Goal: Transaction & Acquisition: Book appointment/travel/reservation

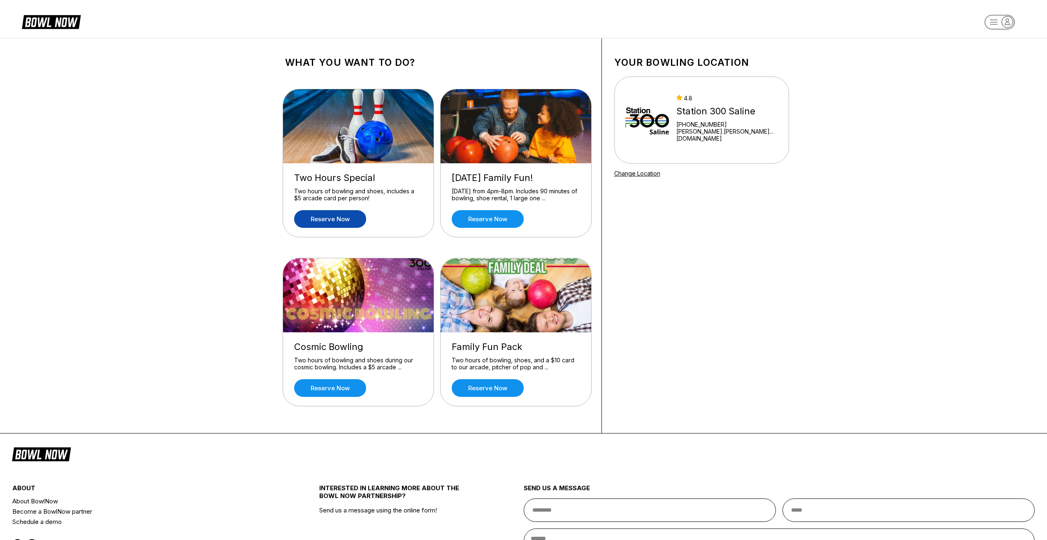
click at [338, 222] on link "Reserve now" at bounding box center [330, 219] width 72 height 18
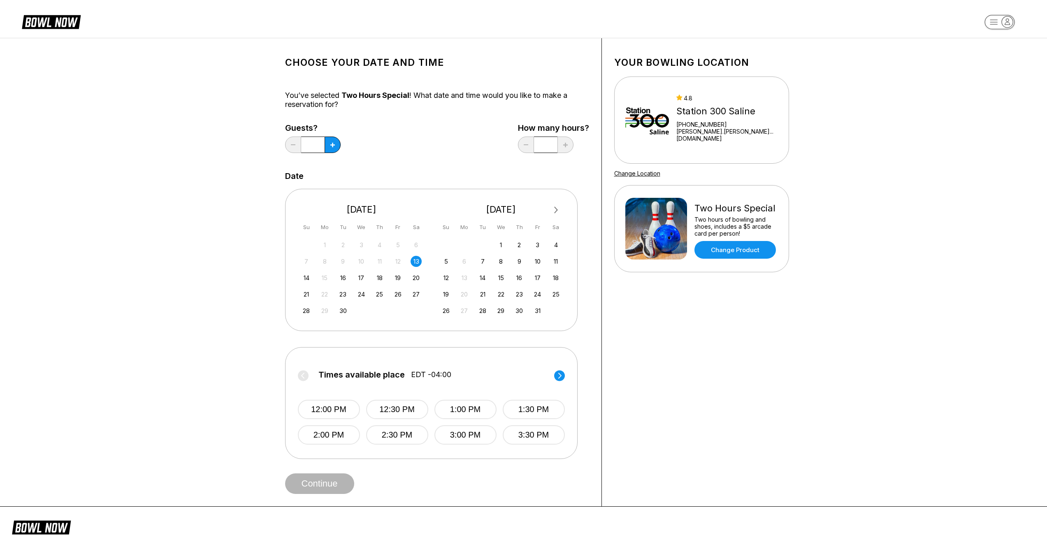
click at [557, 384] on div "12:00 PM 12:30 PM 1:00 PM 1:30 PM 2:00 PM 2:30 PM 3:00 PM 3:30 PM" at bounding box center [431, 414] width 267 height 61
click at [562, 375] on circle at bounding box center [559, 375] width 11 height 11
click at [445, 412] on button "5:00 PM" at bounding box center [466, 409] width 62 height 19
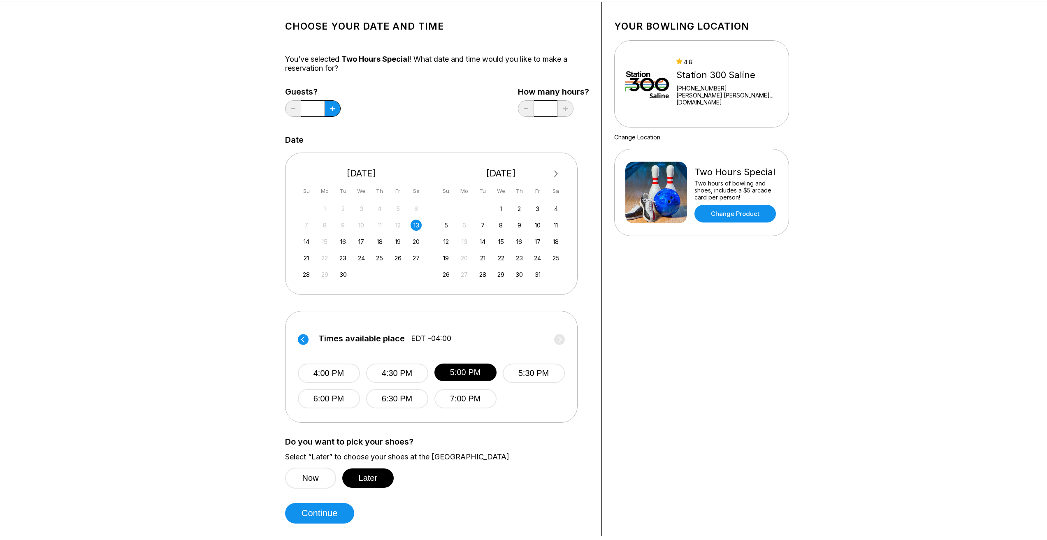
scroll to position [123, 0]
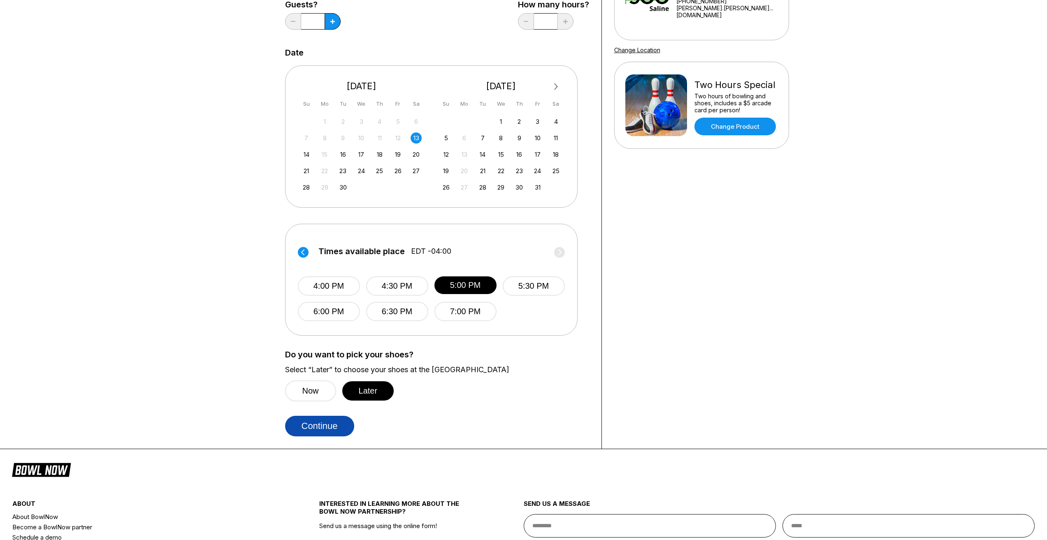
click at [340, 430] on button "Continue" at bounding box center [319, 426] width 69 height 21
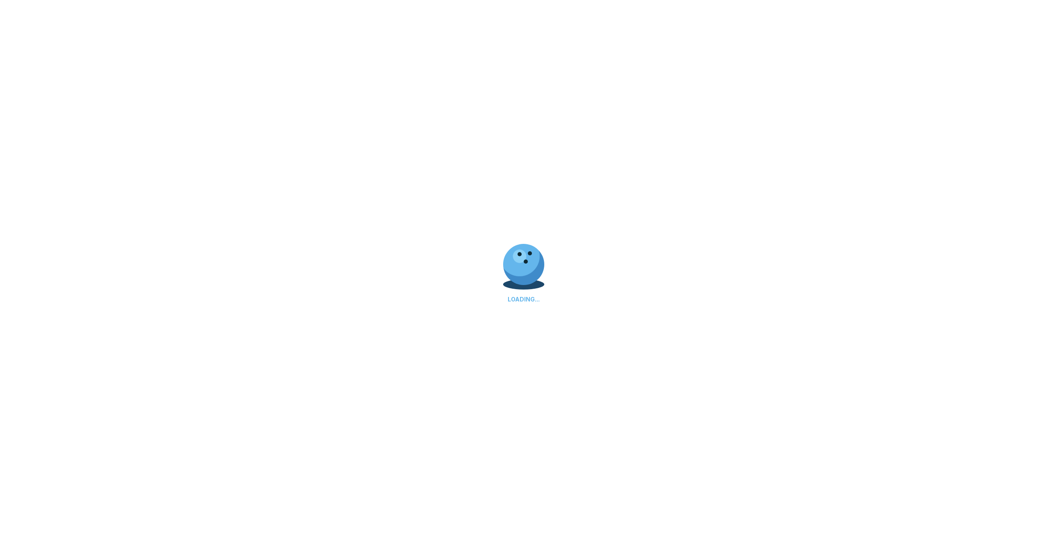
select select "**"
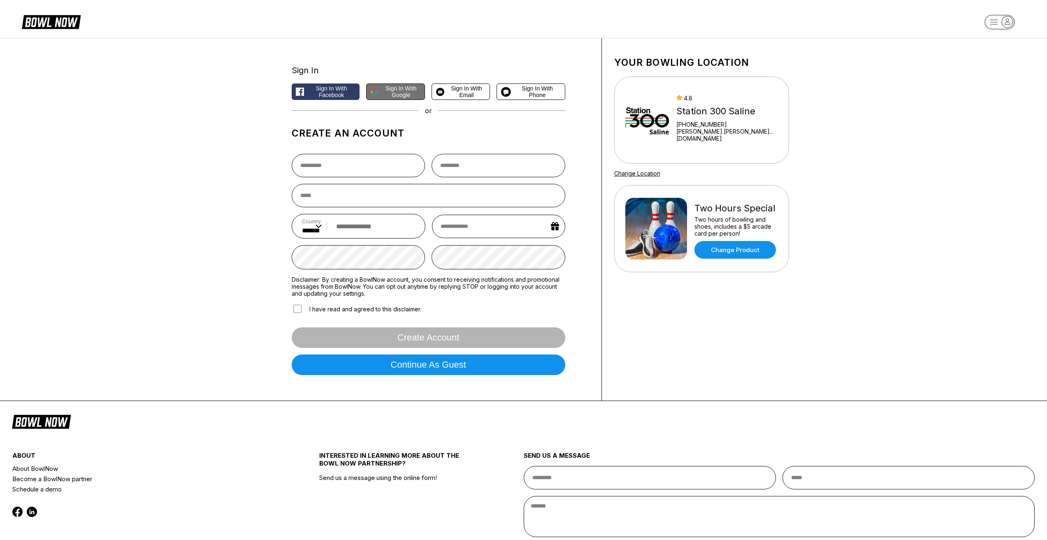
click at [398, 95] on span "Sign in with Google" at bounding box center [401, 91] width 39 height 13
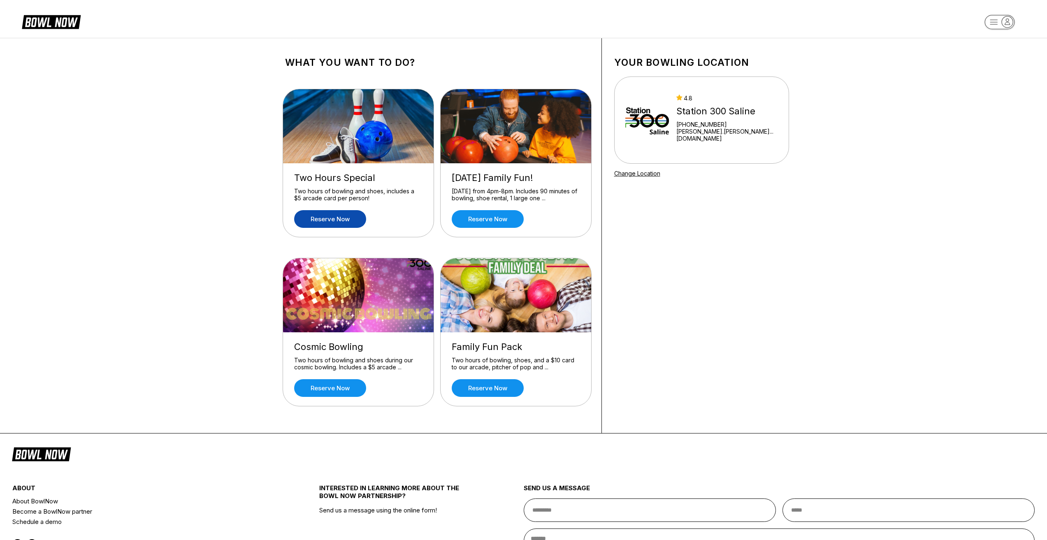
click at [344, 218] on link "Reserve now" at bounding box center [330, 219] width 72 height 18
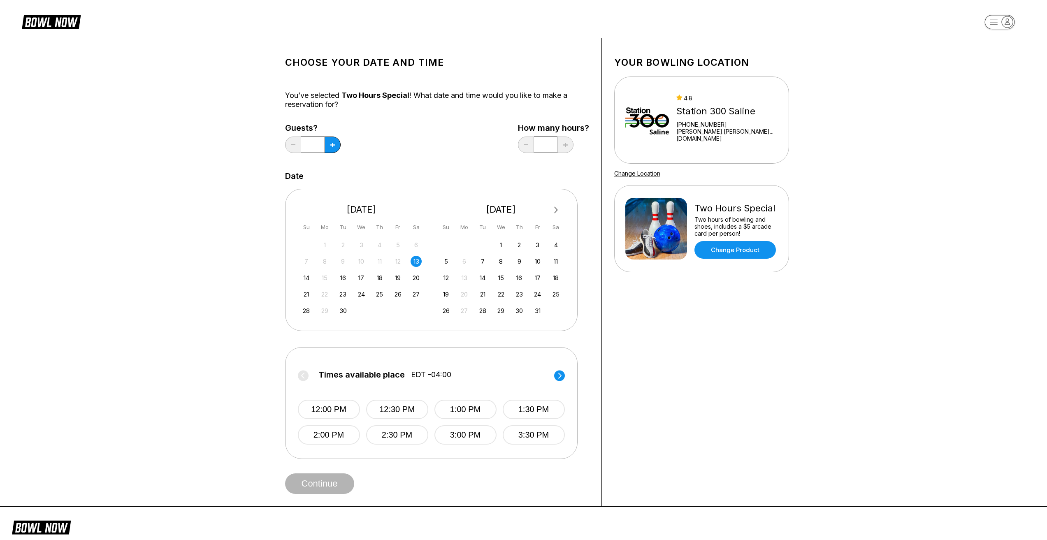
click at [563, 375] on circle at bounding box center [559, 375] width 11 height 11
click at [481, 410] on button "5:00 PM" at bounding box center [466, 409] width 62 height 19
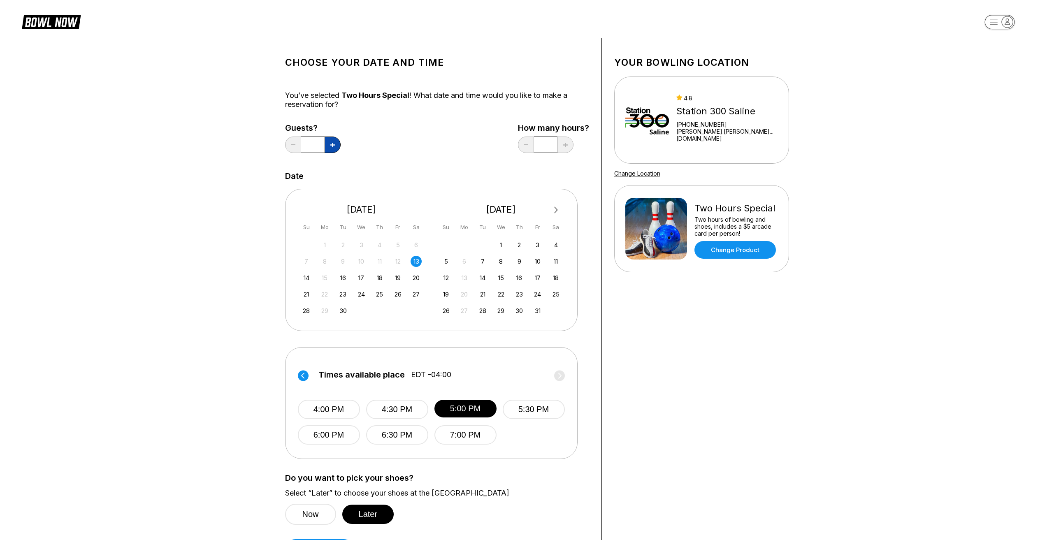
click at [336, 144] on button at bounding box center [333, 145] width 16 height 16
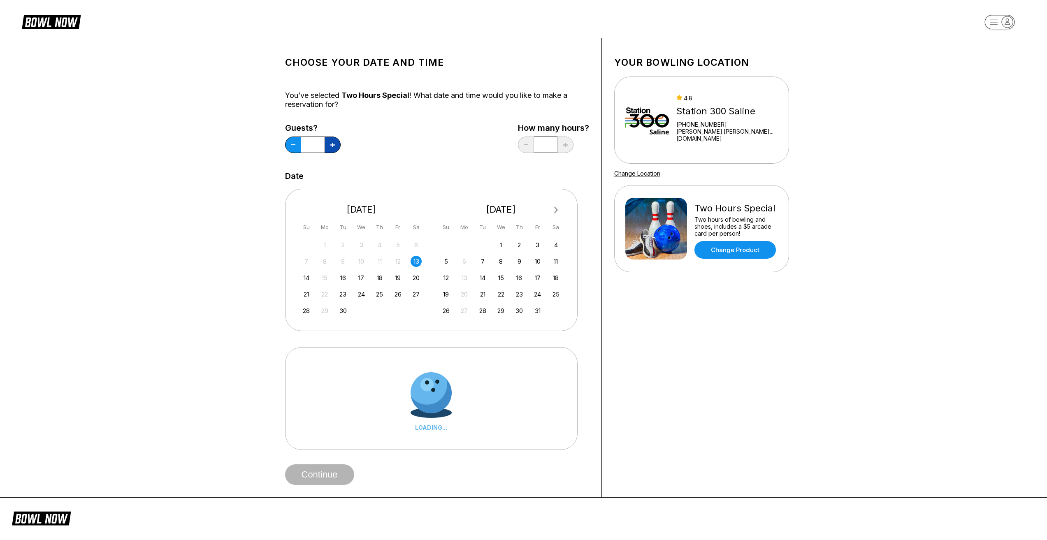
click at [336, 144] on button at bounding box center [333, 145] width 16 height 16
type input "*"
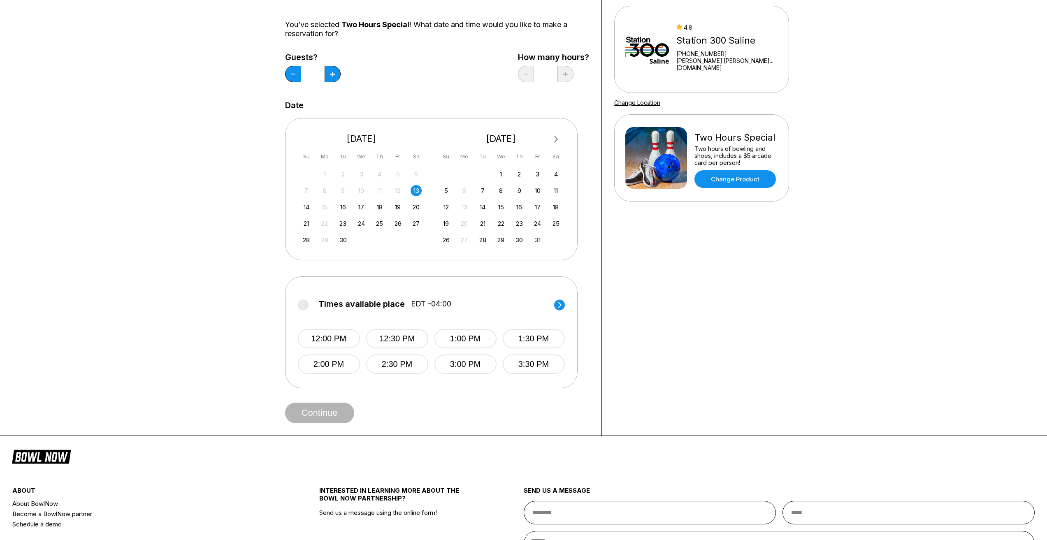
scroll to position [82, 0]
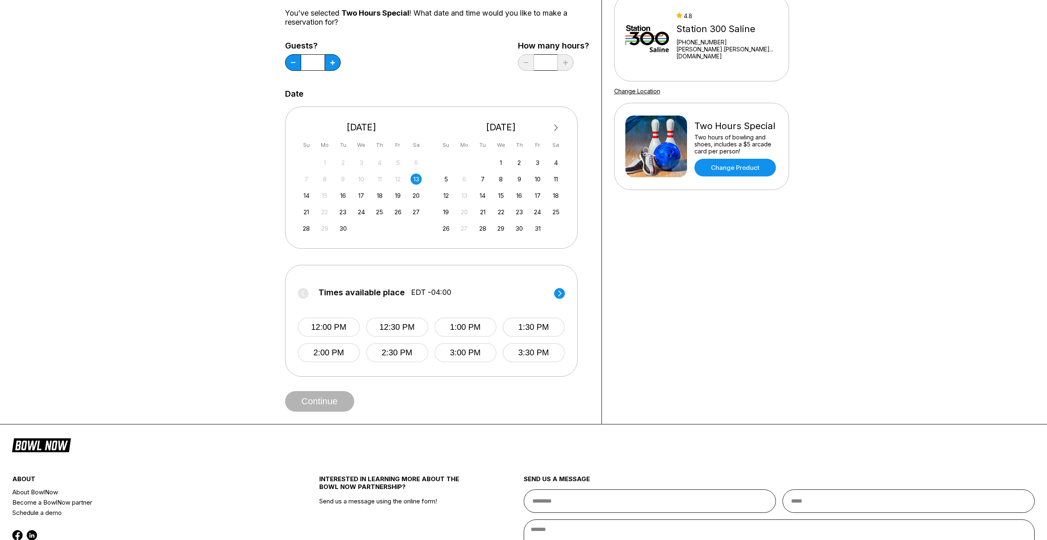
click at [561, 292] on circle at bounding box center [559, 293] width 11 height 11
click at [459, 333] on button "5:00 PM" at bounding box center [466, 327] width 62 height 19
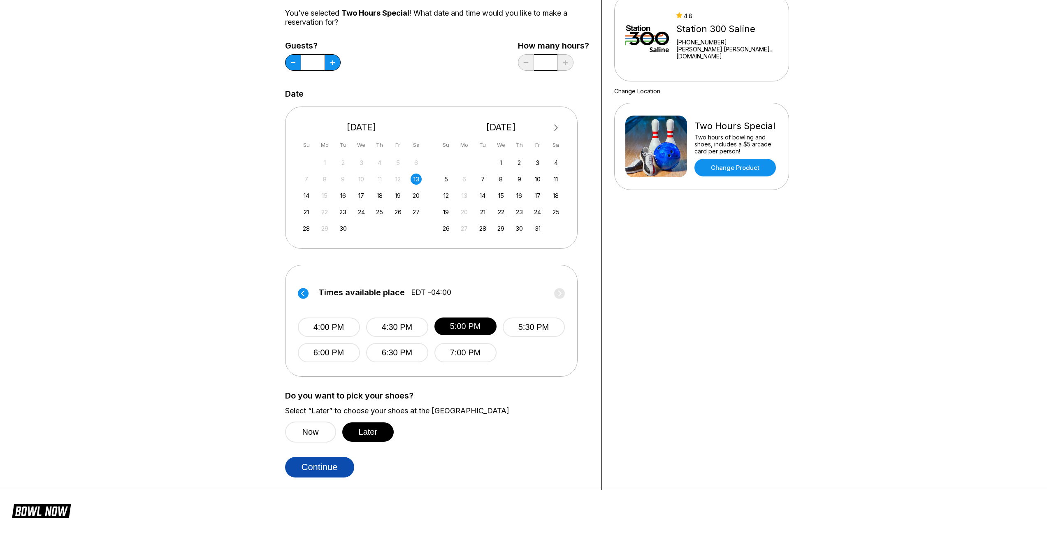
click at [332, 470] on button "Continue" at bounding box center [319, 467] width 69 height 21
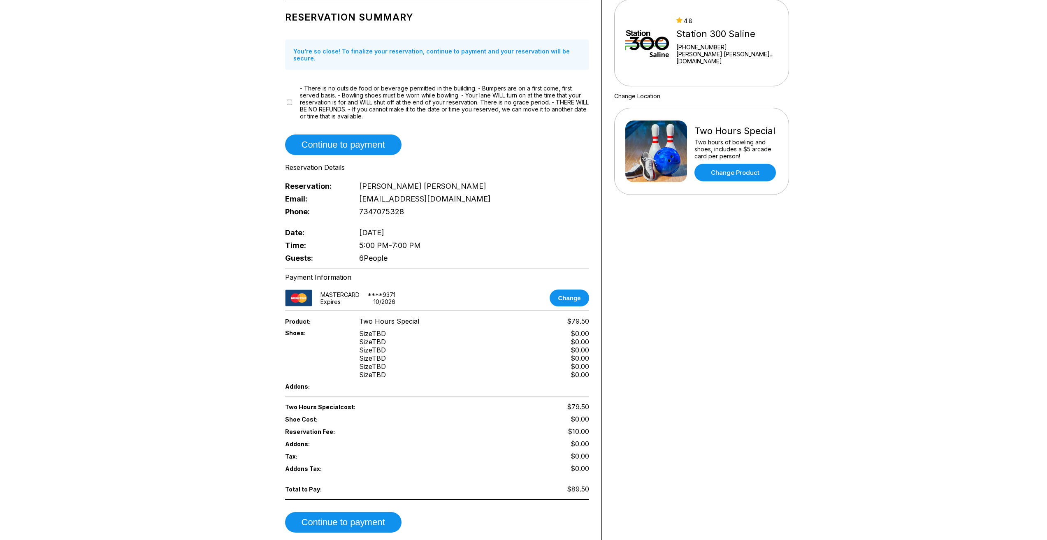
scroll to position [82, 0]
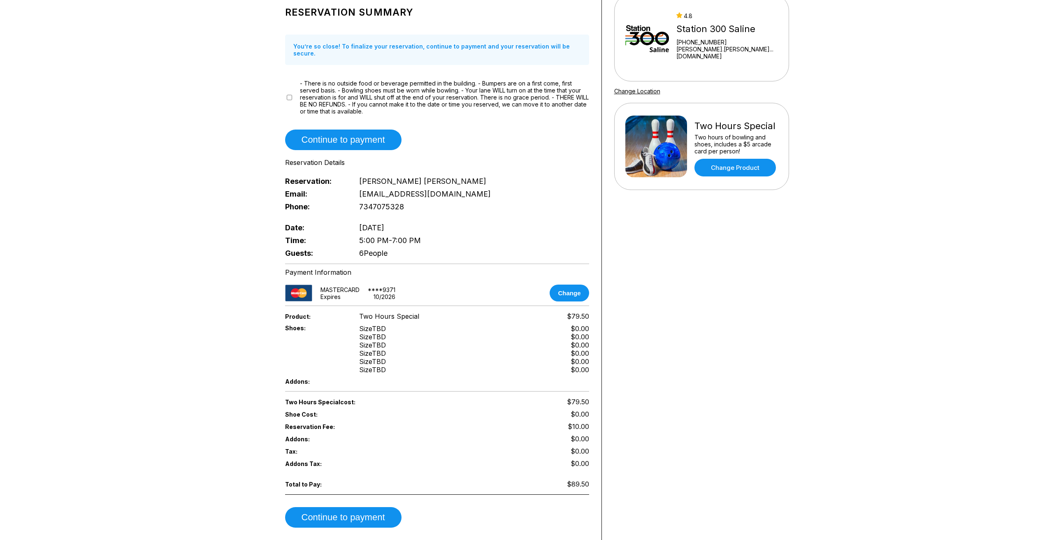
click at [576, 298] on div "Reservation slot expires in 09:24 Reservation Summary You’re so close! To final…" at bounding box center [437, 248] width 329 height 584
click at [576, 288] on button "Change" at bounding box center [569, 293] width 39 height 17
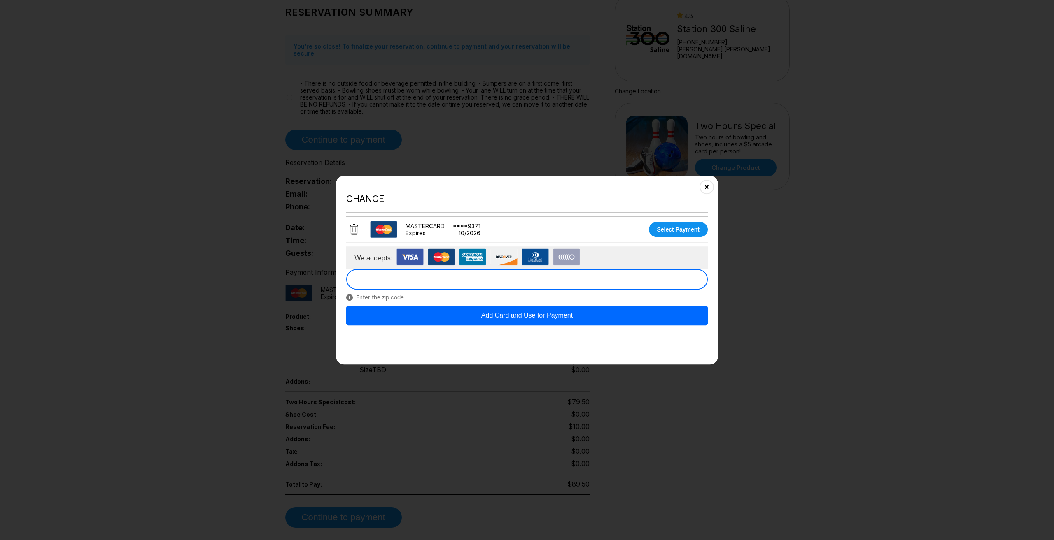
click at [576, 316] on button "Add Card and Use for Payment" at bounding box center [526, 316] width 361 height 20
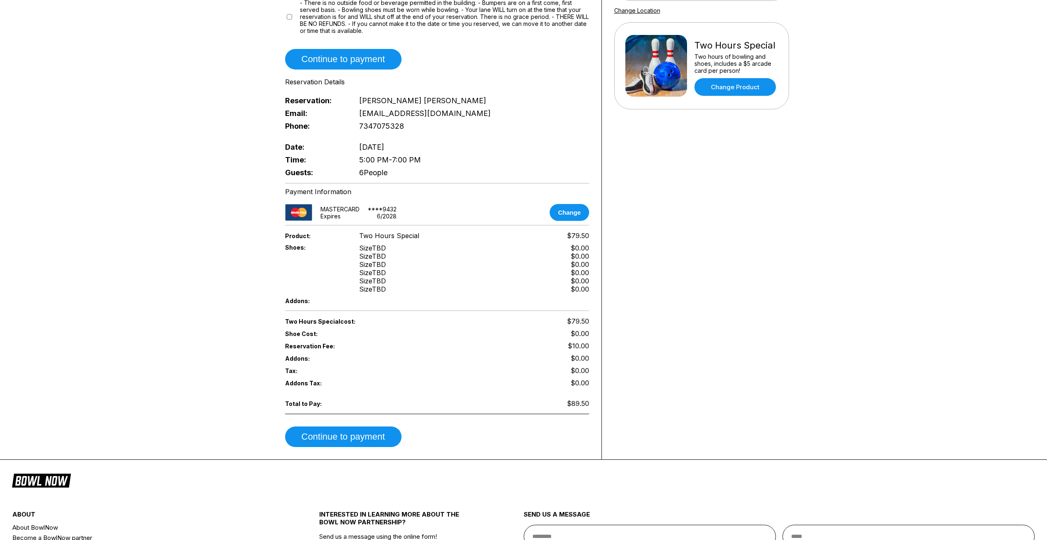
scroll to position [165, 0]
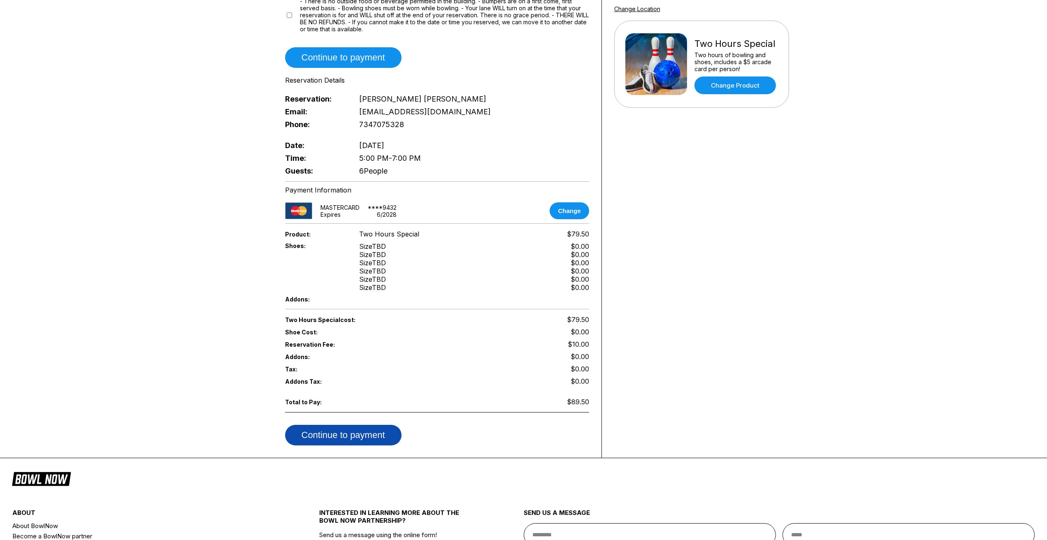
click at [362, 430] on button "Continue to payment" at bounding box center [343, 435] width 116 height 21
